Goal: Task Accomplishment & Management: Use online tool/utility

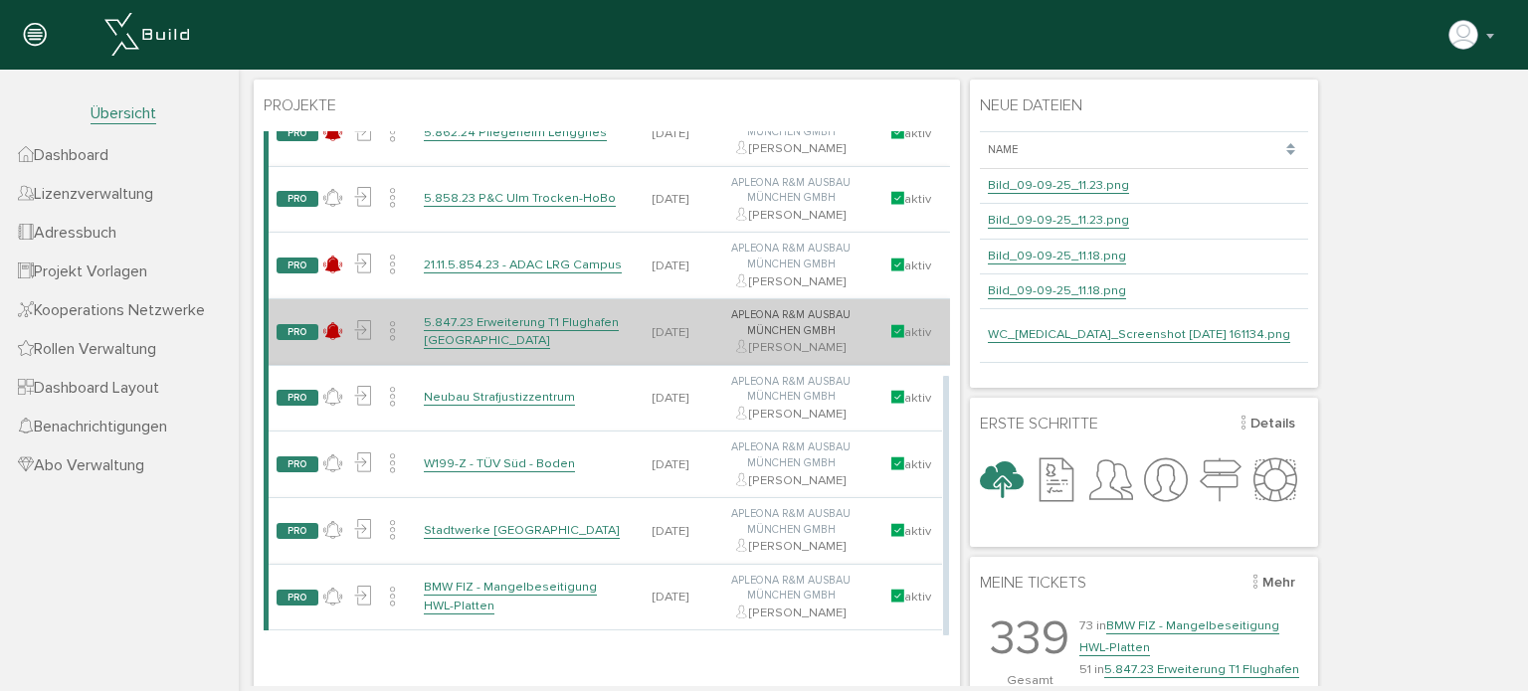
click at [501, 318] on td "5.847.23 Erweiterung T1 Flughafen [GEOGRAPHIC_DATA]" at bounding box center [524, 331] width 217 height 67
click at [499, 326] on link "5.847.23 Erweiterung T1 Flughafen [GEOGRAPHIC_DATA]" at bounding box center [521, 331] width 195 height 35
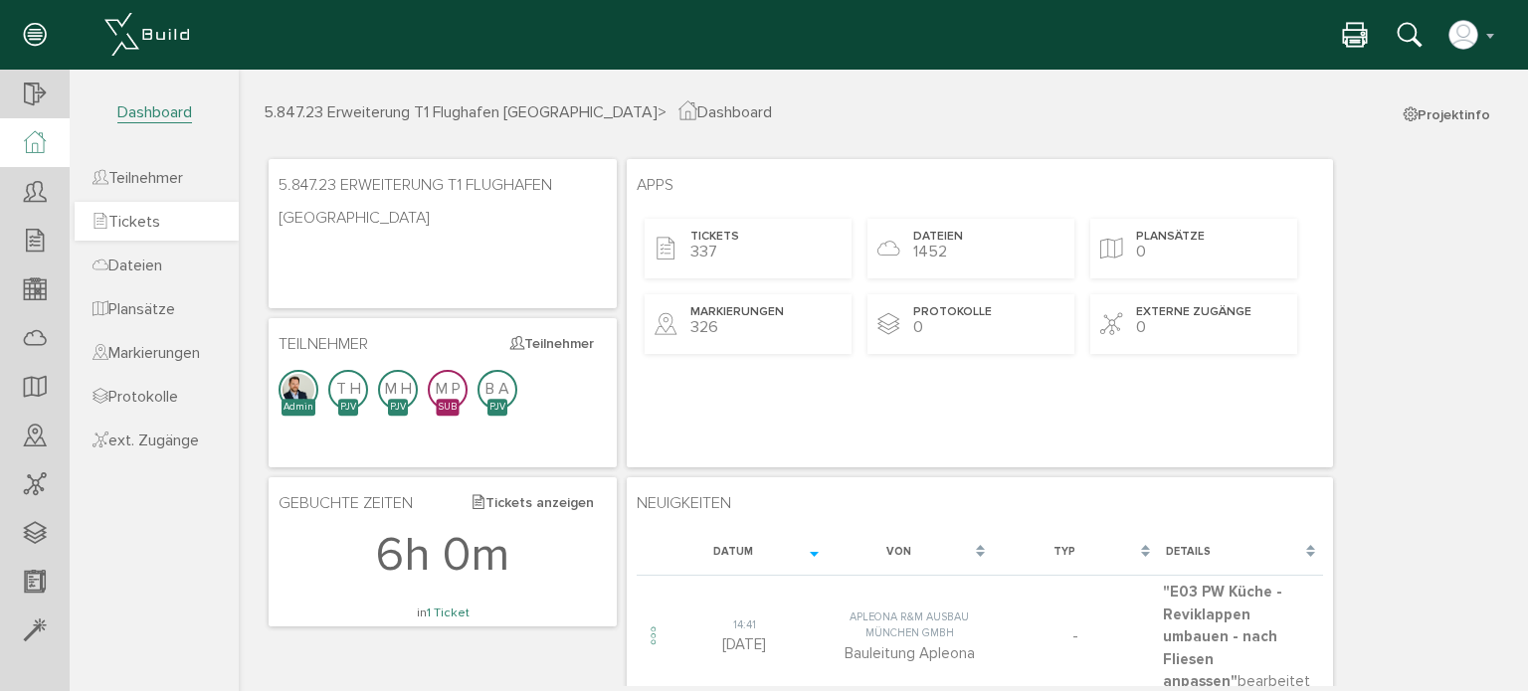
click at [145, 222] on span "Tickets" at bounding box center [127, 222] width 68 height 20
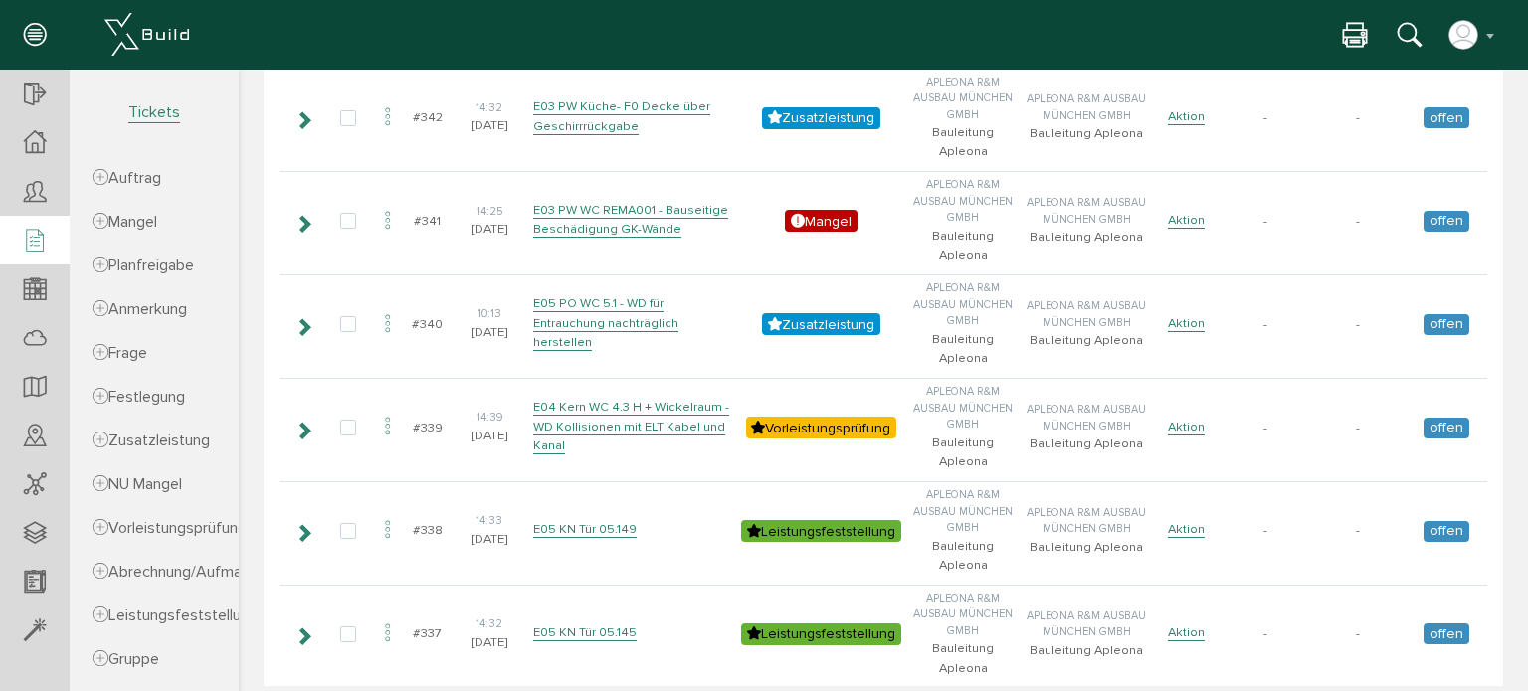
scroll to position [662, 0]
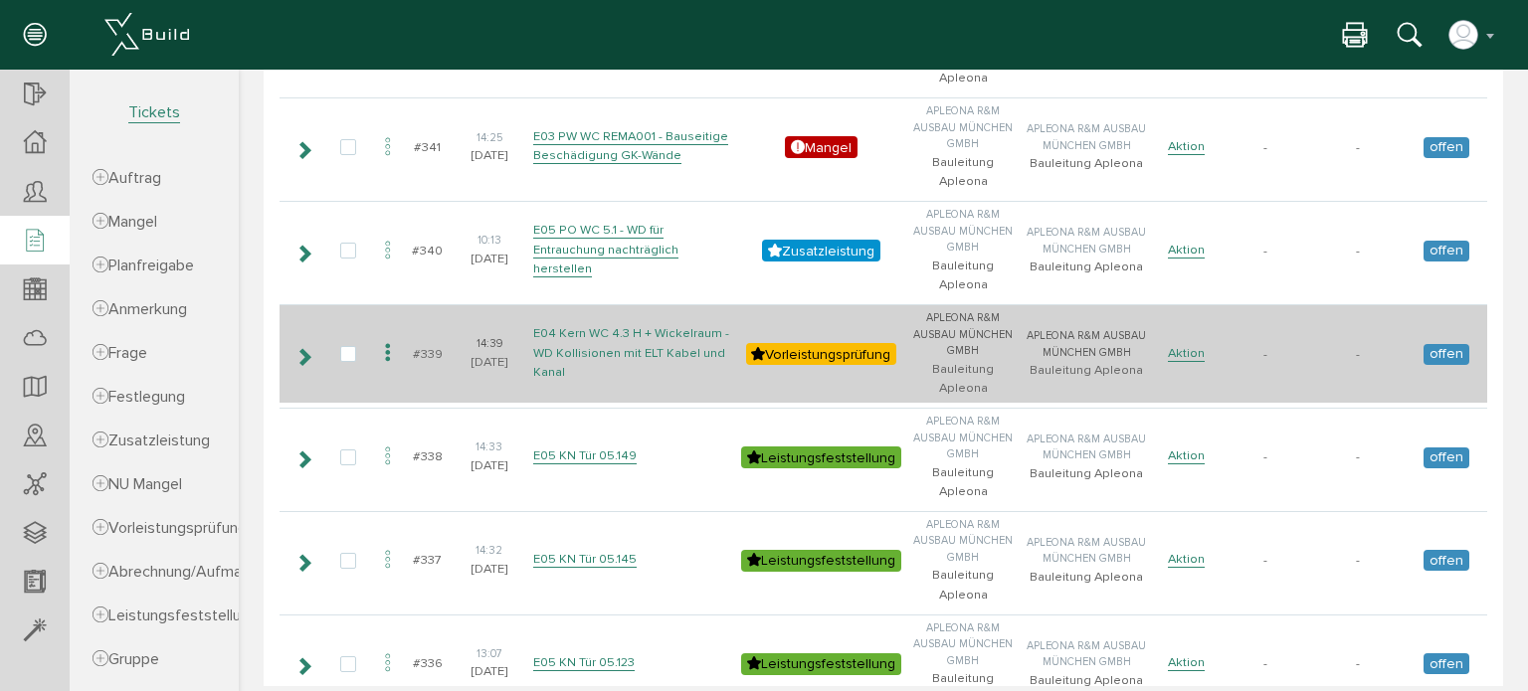
click at [647, 351] on link "E04 Kern WC 4.3 H + Wickelraum - WD Kollisionen mit ELT Kabel und Kanal" at bounding box center [631, 352] width 196 height 55
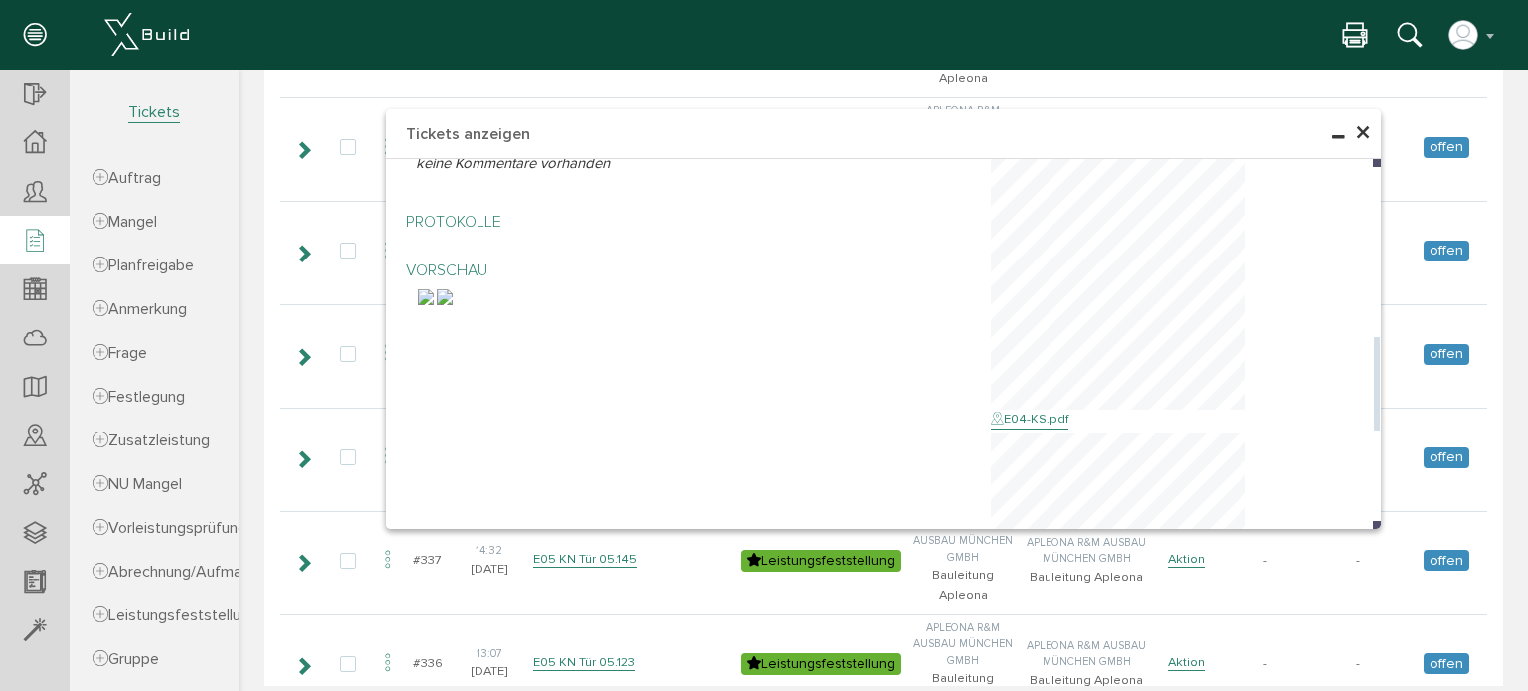
click at [434, 305] on img at bounding box center [426, 297] width 16 height 16
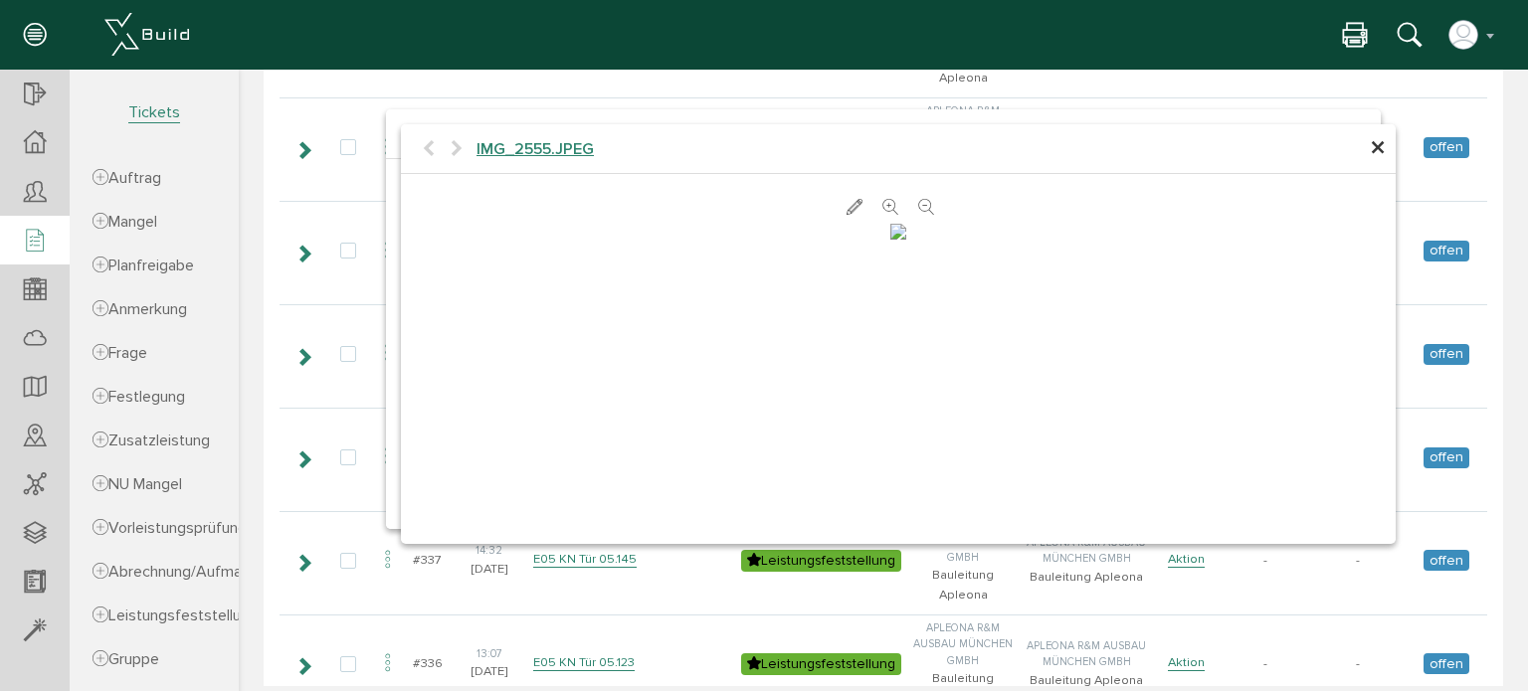
scroll to position [57, 0]
click at [1371, 150] on span "×" at bounding box center [1378, 148] width 16 height 39
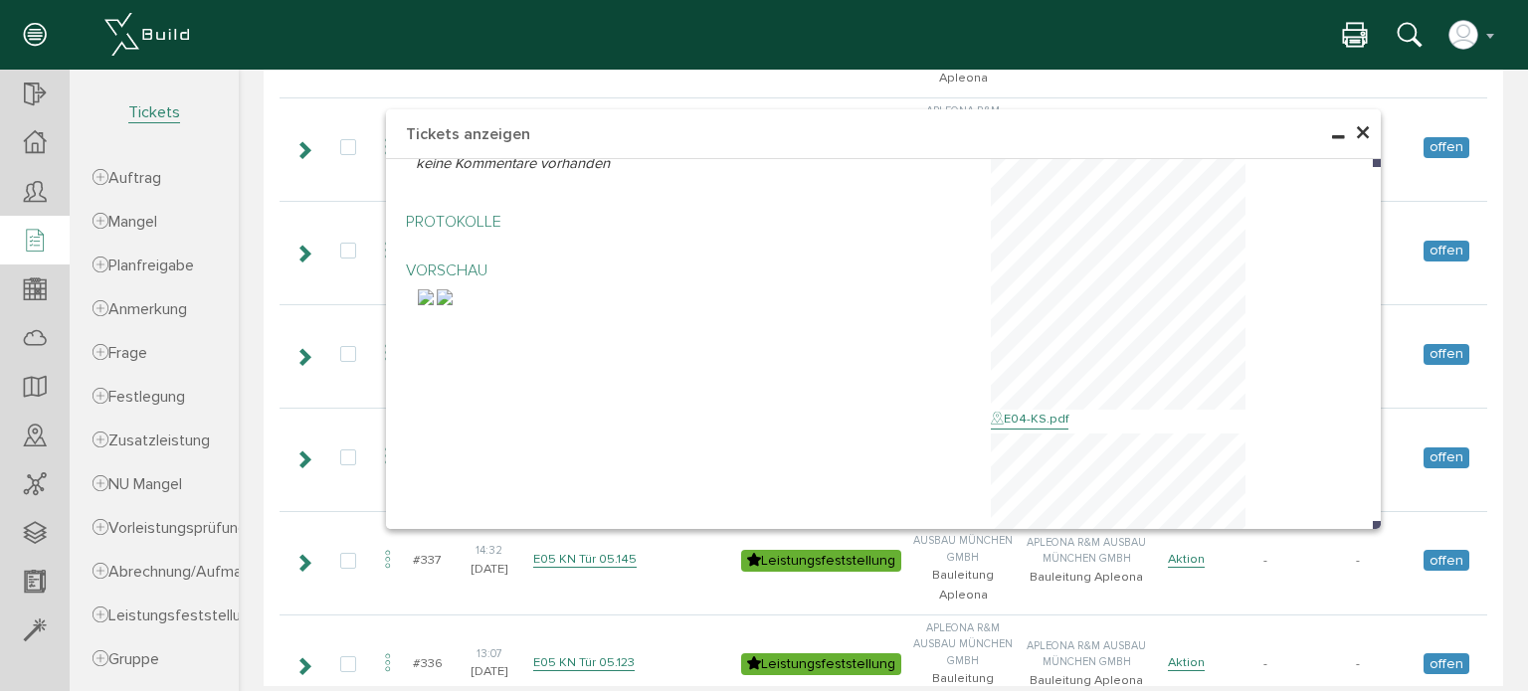
click at [1357, 129] on span "×" at bounding box center [1363, 133] width 16 height 39
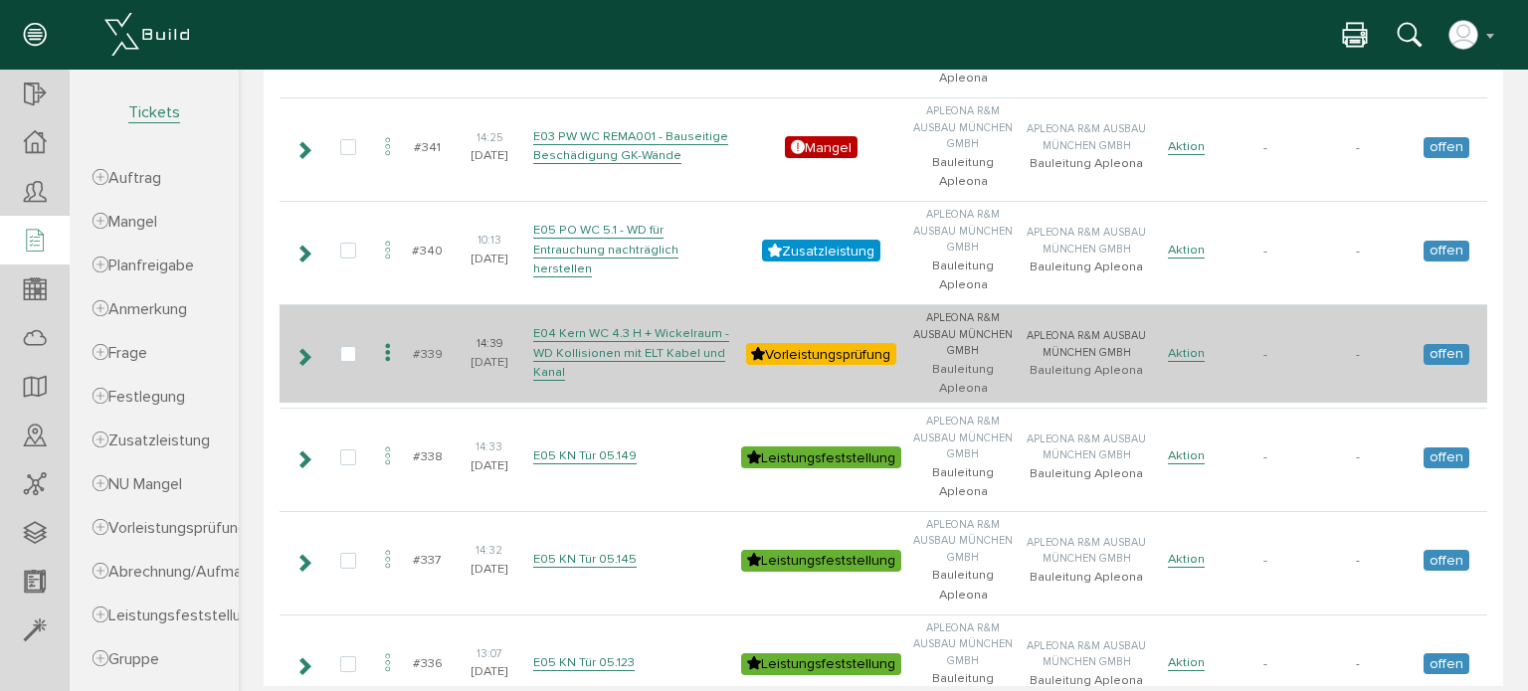
click at [636, 340] on td "E04 Kern WC 4.3 H + Wickelraum - WD Kollisionen mit ELT Kabel und Kanal" at bounding box center [632, 353] width 208 height 98
click at [639, 320] on td "E04 Kern WC 4.3 H + Wickelraum - WD Kollisionen mit ELT Kabel und Kanal" at bounding box center [632, 353] width 208 height 98
click at [641, 329] on link "E04 Kern WC 4.3 H + Wickelraum - WD Kollisionen mit ELT Kabel und Kanal" at bounding box center [631, 352] width 196 height 55
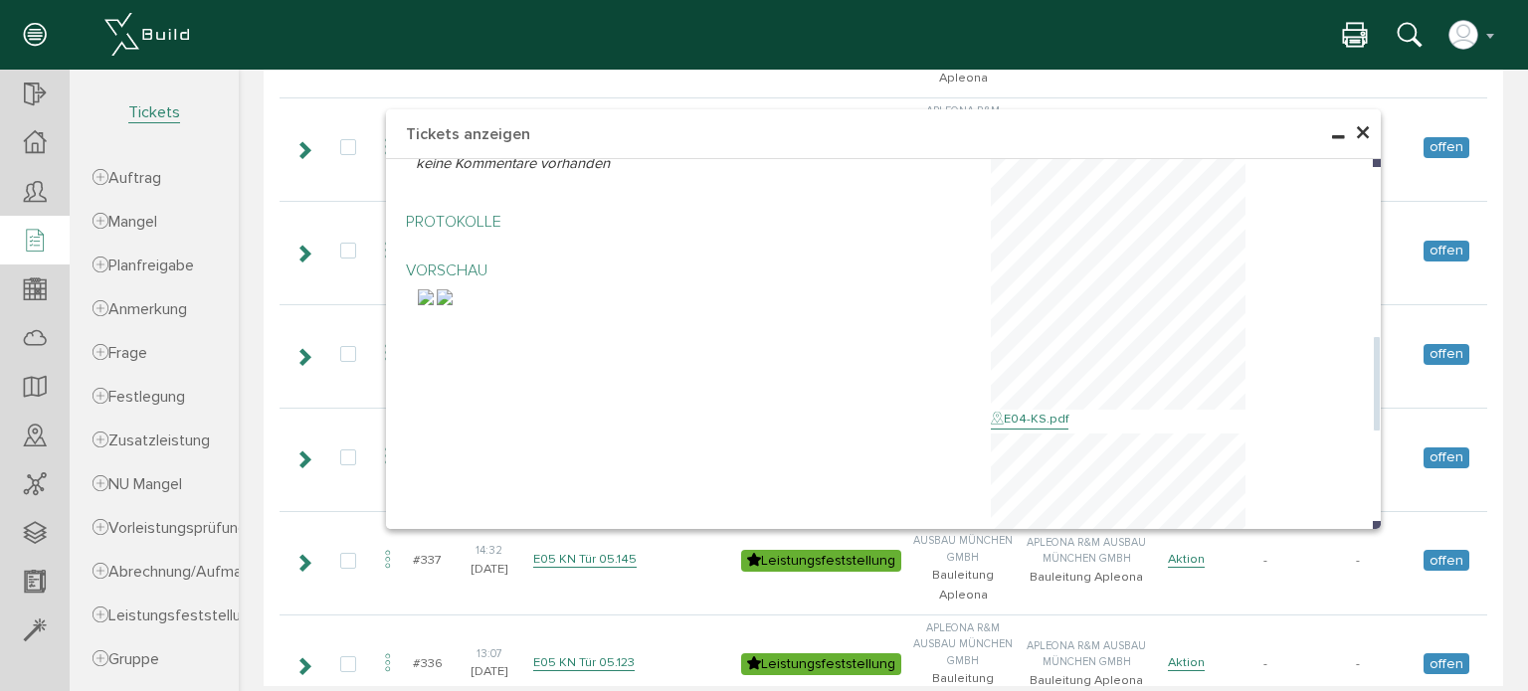
click at [434, 305] on img at bounding box center [426, 297] width 16 height 16
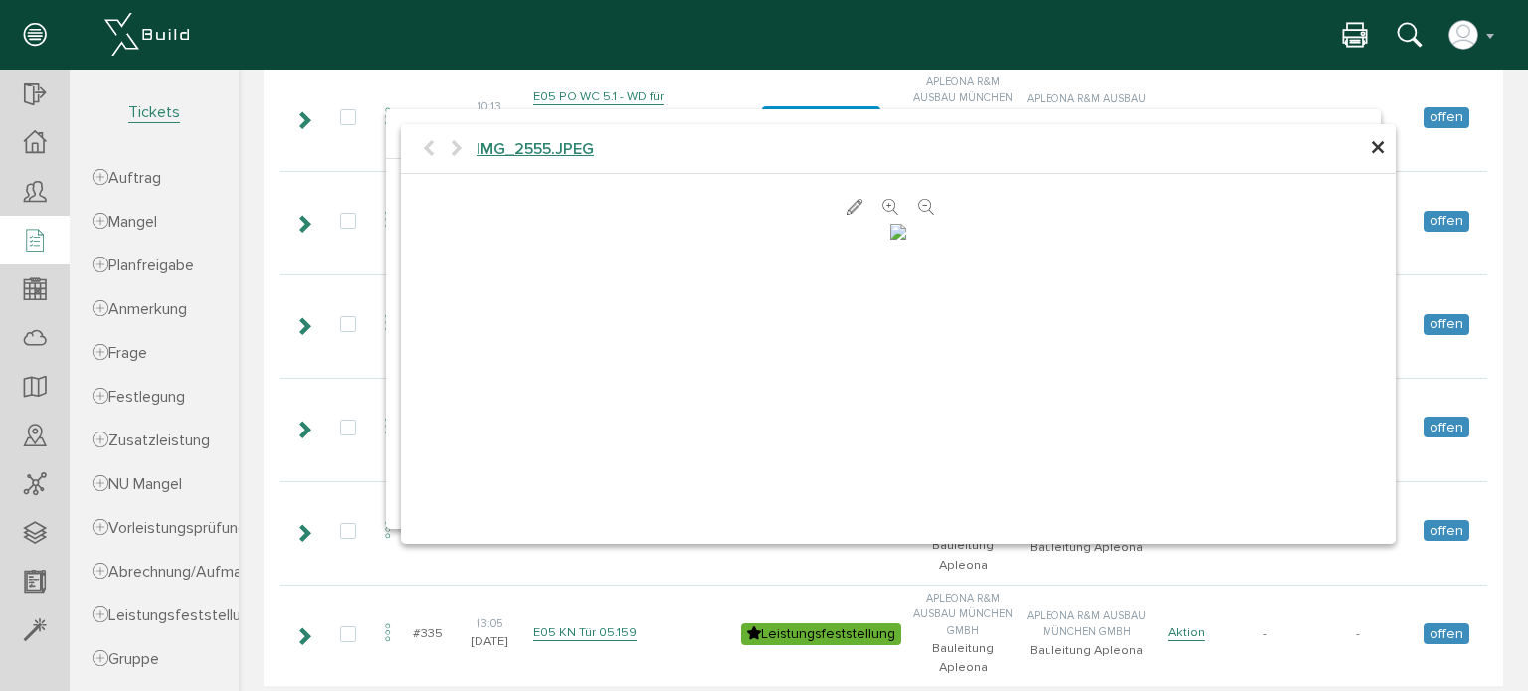
click at [1371, 147] on span "×" at bounding box center [1378, 148] width 16 height 39
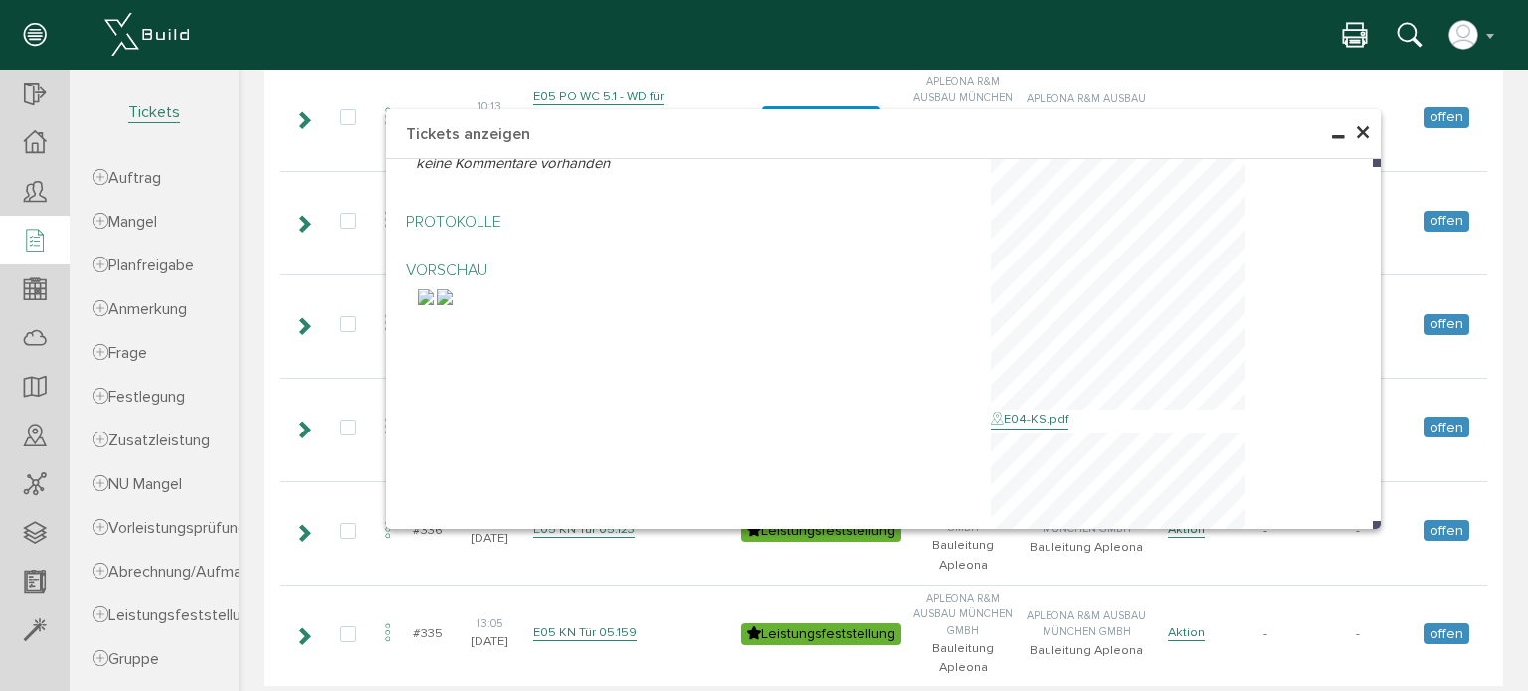
click at [1355, 137] on span "×" at bounding box center [1363, 133] width 16 height 39
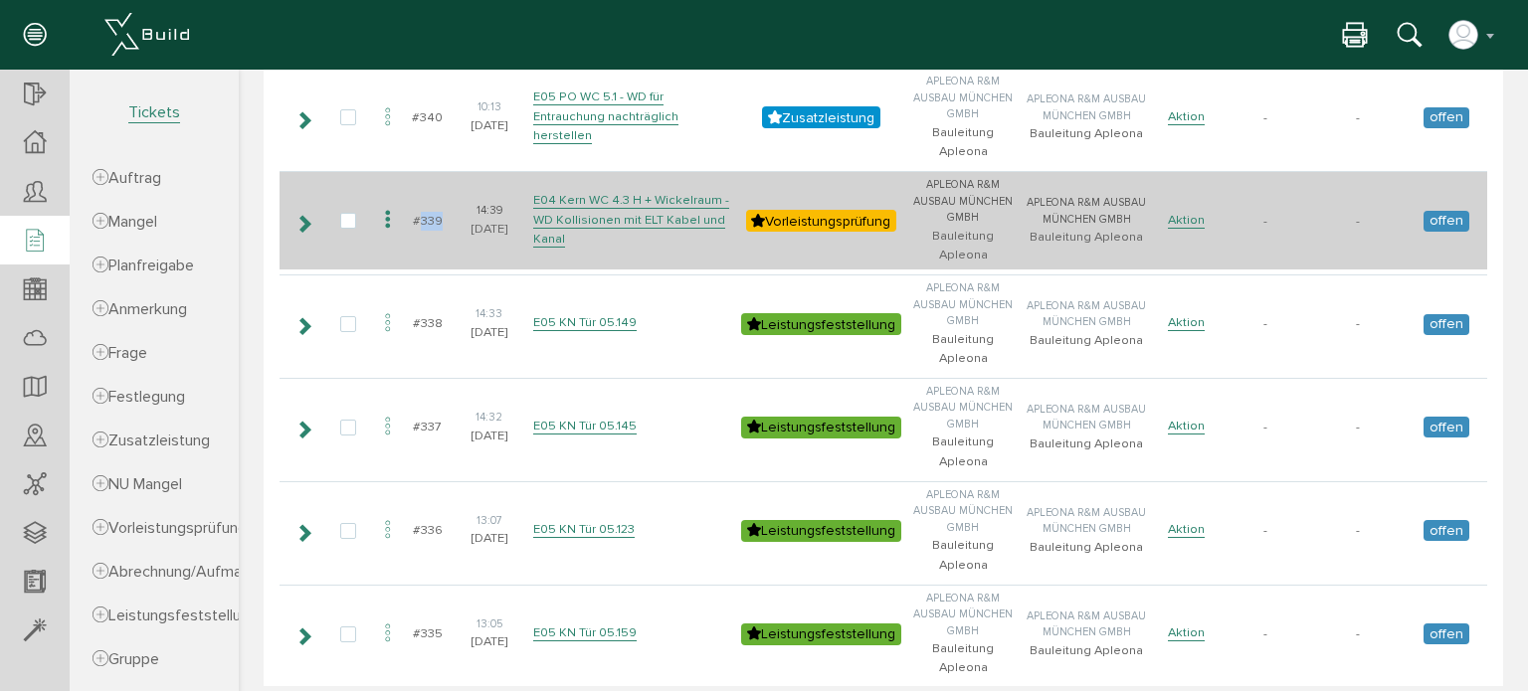
drag, startPoint x: 440, startPoint y: 215, endPoint x: 428, endPoint y: 214, distance: 12.0
click at [421, 214] on td "#339" at bounding box center [427, 220] width 45 height 98
click at [303, 224] on icon at bounding box center [303, 224] width 19 height 16
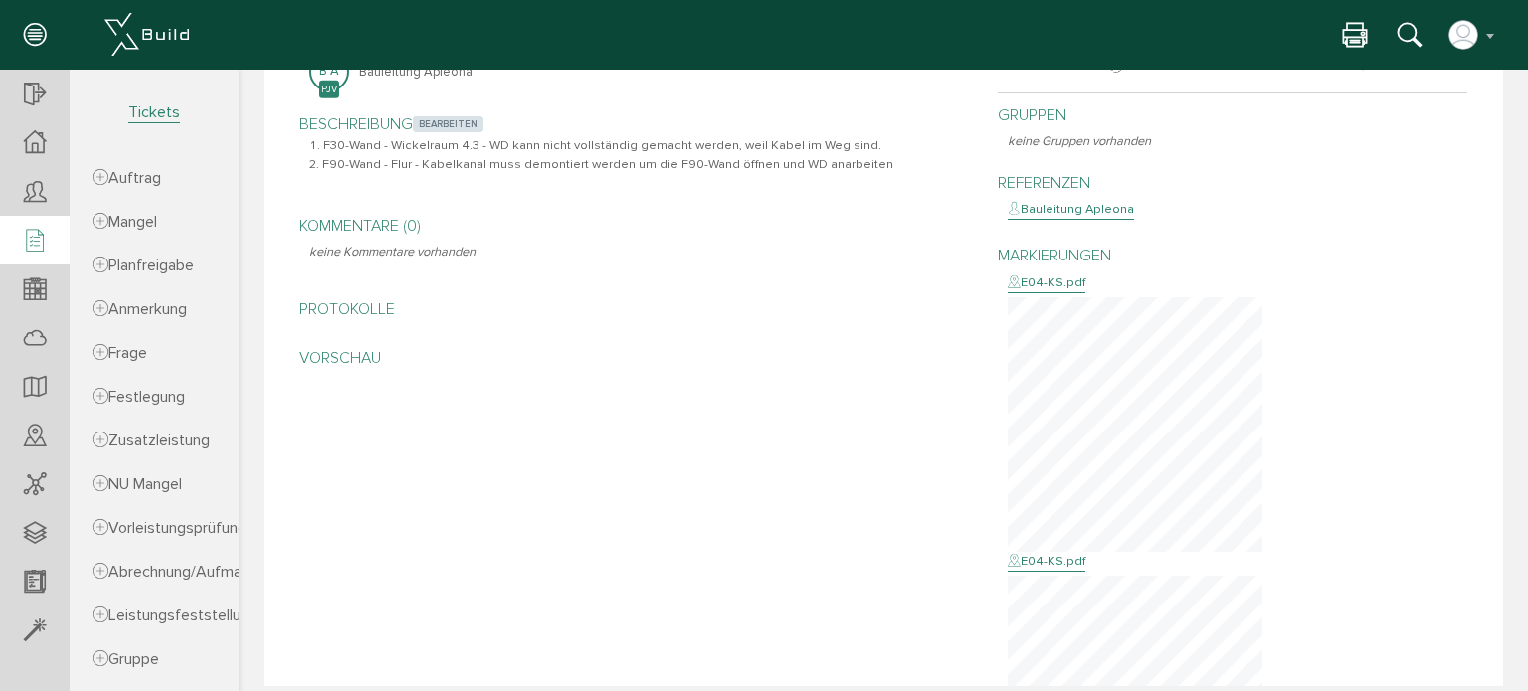
scroll to position [1194, 0]
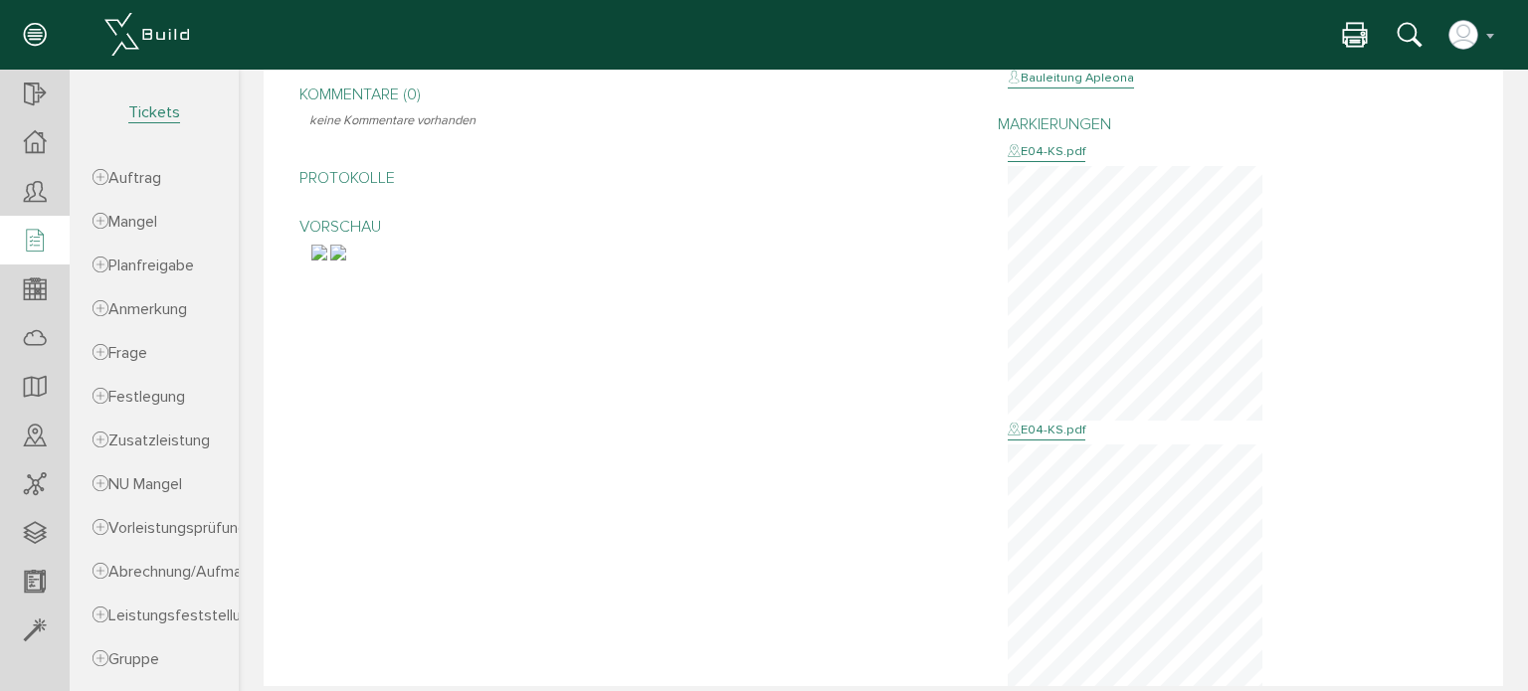
click at [346, 261] on img at bounding box center [338, 253] width 16 height 16
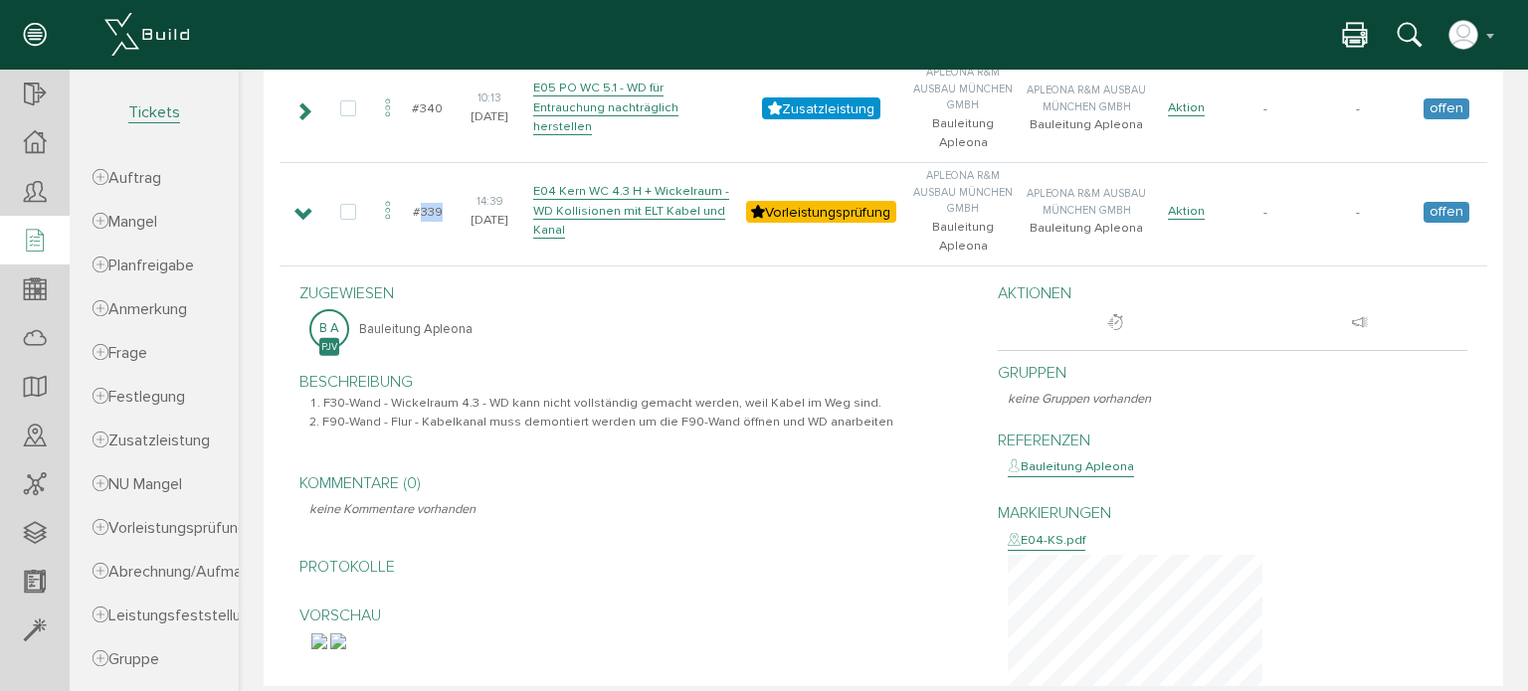
scroll to position [796, 0]
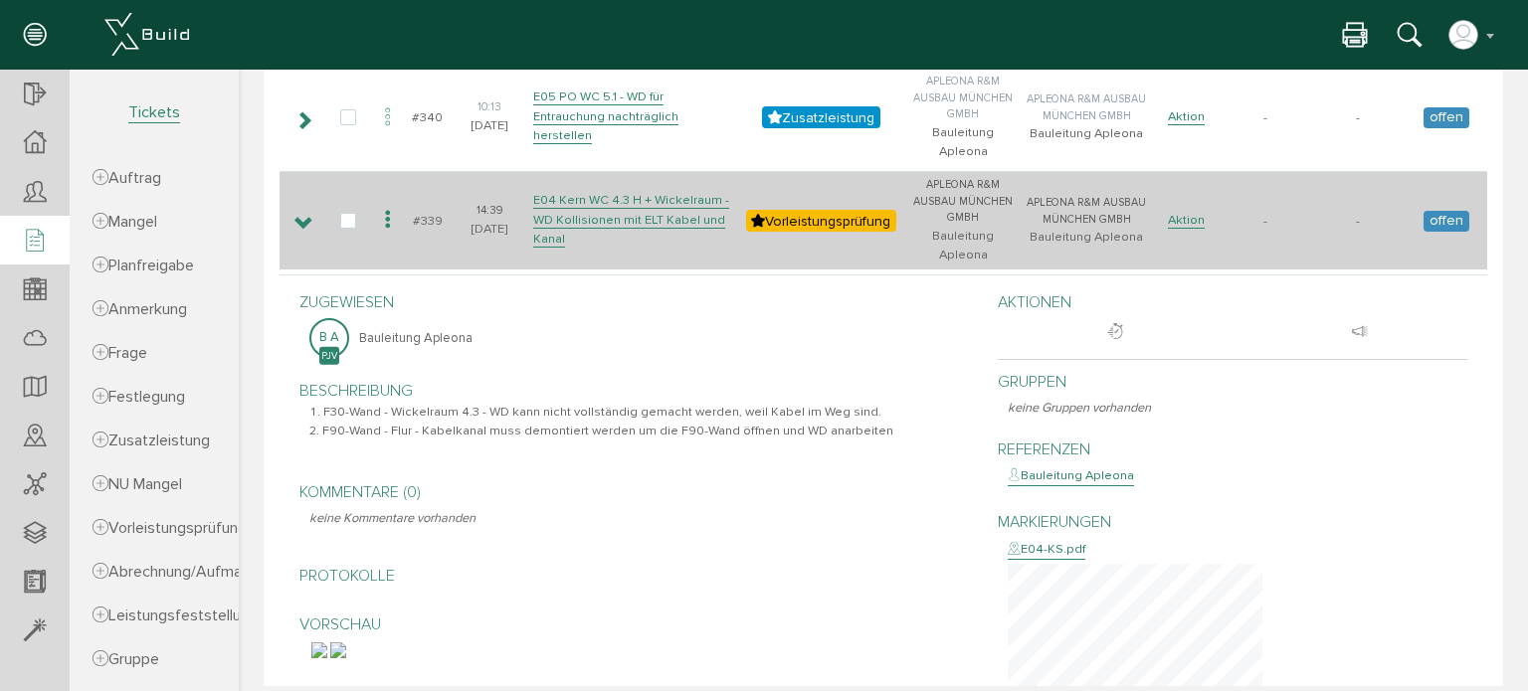
drag, startPoint x: 444, startPoint y: 219, endPoint x: 424, endPoint y: 218, distance: 19.9
click at [424, 218] on td "#339" at bounding box center [427, 220] width 45 height 98
drag, startPoint x: 438, startPoint y: 214, endPoint x: 409, endPoint y: 218, distance: 29.1
click at [409, 218] on td "#339" at bounding box center [427, 220] width 45 height 98
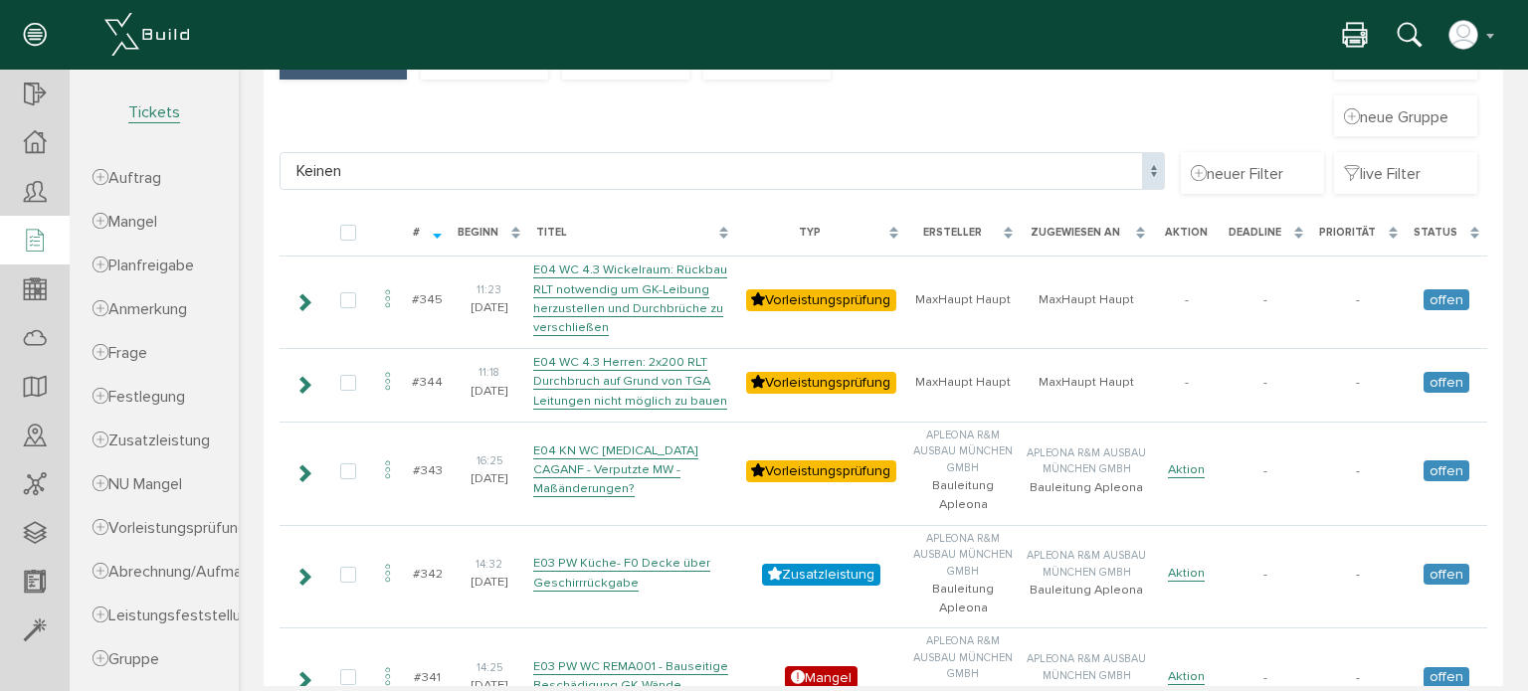
scroll to position [662, 0]
